Goal: Transaction & Acquisition: Obtain resource

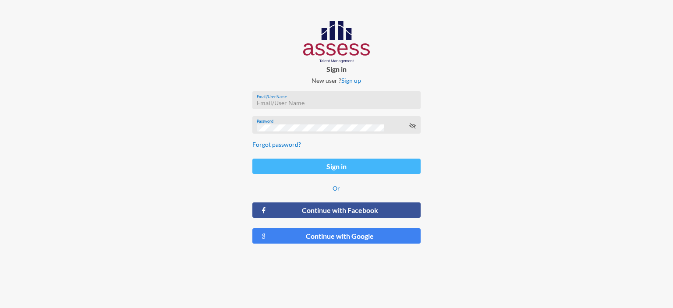
type input "[EMAIL_ADDRESS][DOMAIN_NAME]"
click at [271, 167] on button "Sign in" at bounding box center [336, 166] width 168 height 15
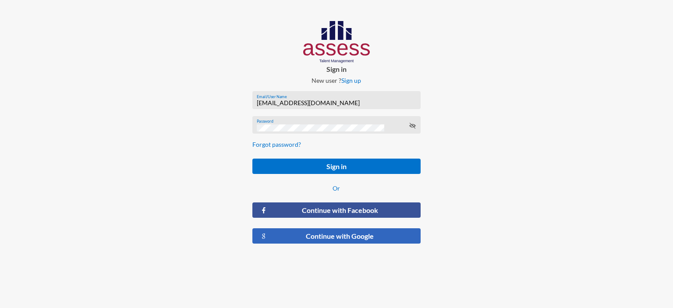
click at [296, 235] on button "Continue with Google" at bounding box center [336, 235] width 168 height 15
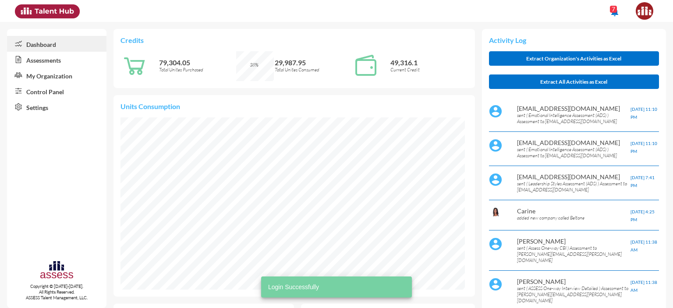
click at [47, 95] on link "Control Panel" at bounding box center [56, 91] width 99 height 16
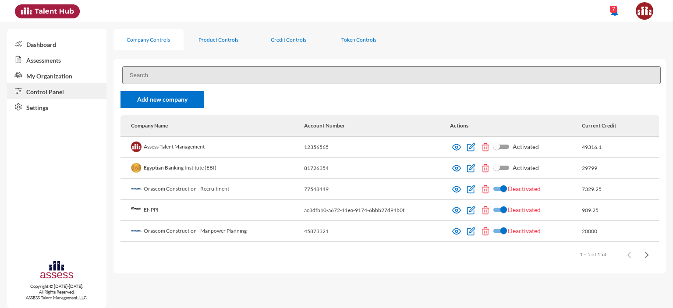
click at [163, 149] on td "Assess Talent Management" at bounding box center [212, 147] width 184 height 21
click at [455, 150] on img at bounding box center [456, 147] width 9 height 9
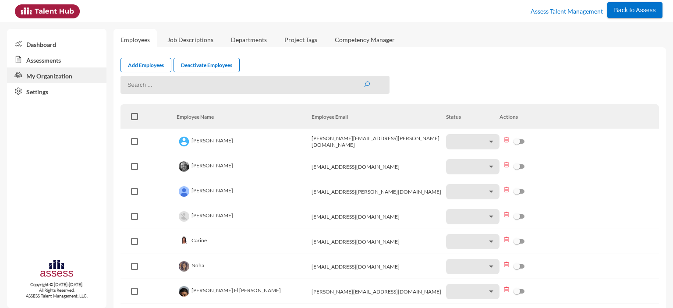
click at [39, 62] on link "Assessments" at bounding box center [56, 60] width 99 height 16
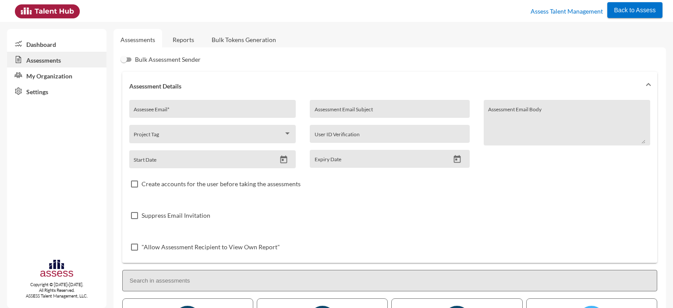
click at [186, 42] on link "Reports" at bounding box center [183, 39] width 35 height 21
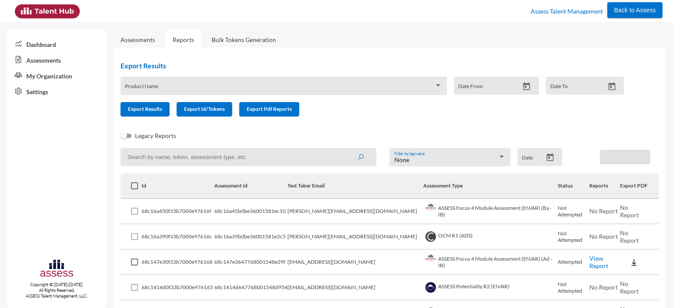
click at [152, 85] on div "Product Name" at bounding box center [283, 88] width 317 height 14
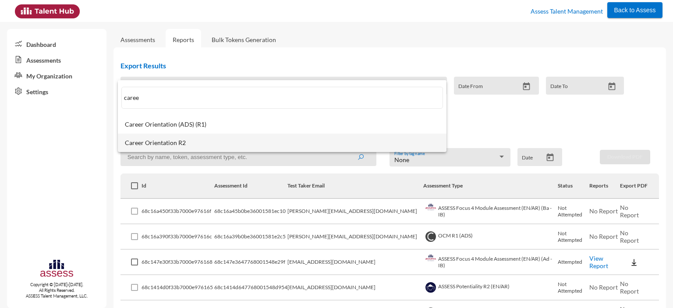
type input "caree"
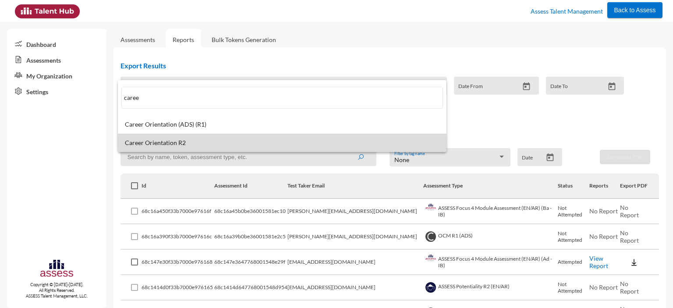
click at [154, 142] on span "Career Orientation R2" at bounding box center [282, 142] width 314 height 7
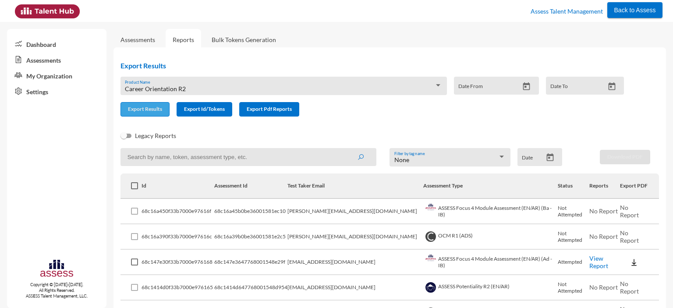
click at [144, 111] on span "Export Results" at bounding box center [145, 109] width 34 height 7
click at [318, 87] on div "Career Orientation R2" at bounding box center [279, 88] width 309 height 7
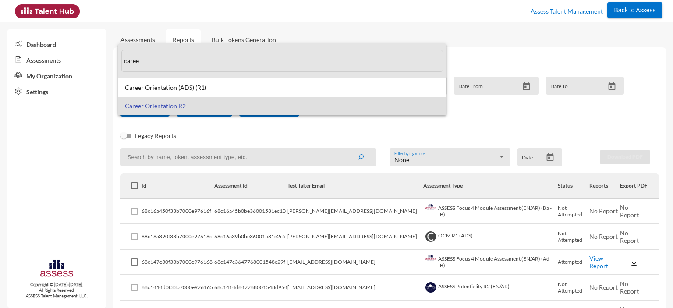
drag, startPoint x: 207, startPoint y: 67, endPoint x: 111, endPoint y: 64, distance: 95.5
click at [111, 64] on div "caree Career Orientation (ADS) (R1) Career Orientation R2" at bounding box center [336, 154] width 673 height 308
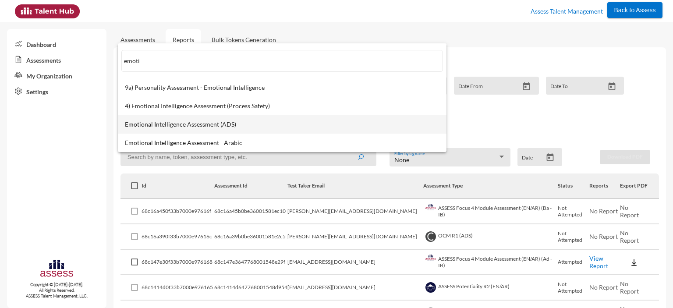
type input "emoti"
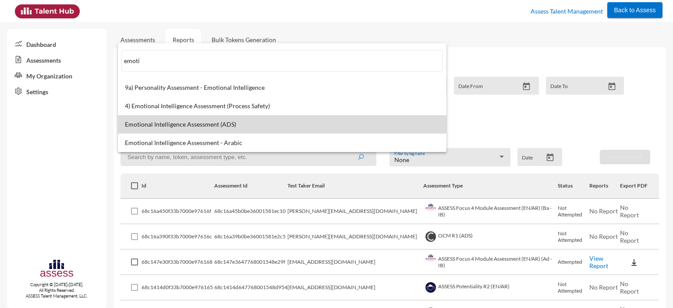
click at [177, 122] on span "Emotional Intelligence Assessment (ADS)" at bounding box center [282, 124] width 314 height 7
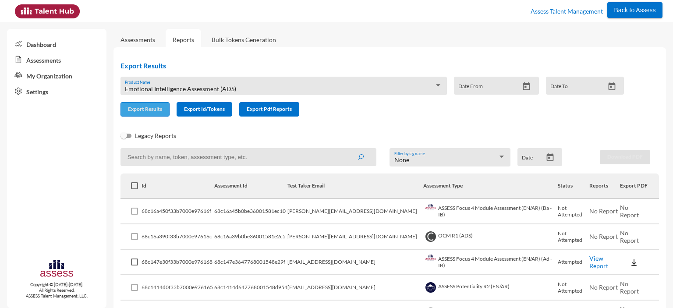
click at [135, 112] on span "Export Results" at bounding box center [145, 109] width 34 height 7
click at [184, 86] on span "Emotional Intelligence Assessment (ADS)" at bounding box center [180, 88] width 111 height 7
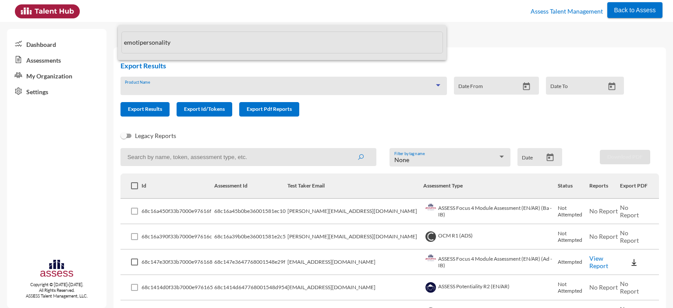
click at [140, 43] on input "emotipersonality" at bounding box center [281, 43] width 321 height 22
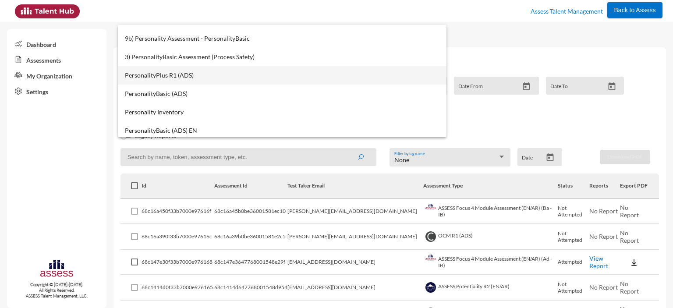
scroll to position [56, 0]
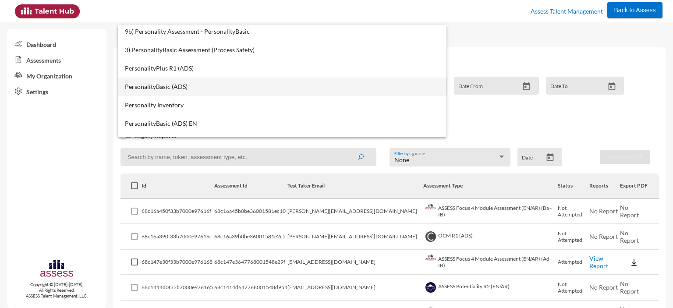
type input "personality"
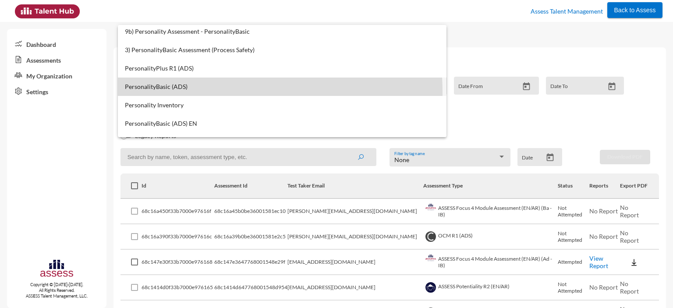
click at [164, 92] on mat-option "PersonalityBasic (ADS)" at bounding box center [282, 87] width 329 height 18
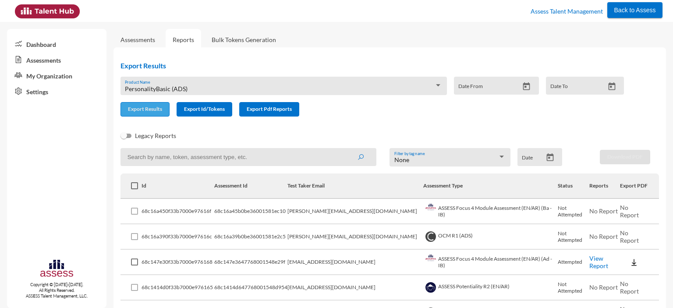
click at [152, 108] on span "Export Results" at bounding box center [145, 109] width 34 height 7
